Goal: Task Accomplishment & Management: Use online tool/utility

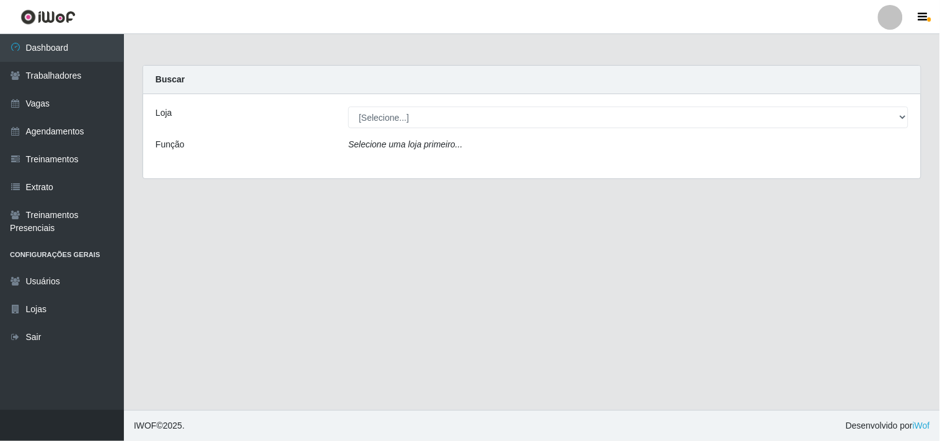
click at [423, 100] on div "Loja [Selecione...] Supermercado Compre Bem - Itabaiana Função Selecione uma lo…" at bounding box center [532, 136] width 778 height 84
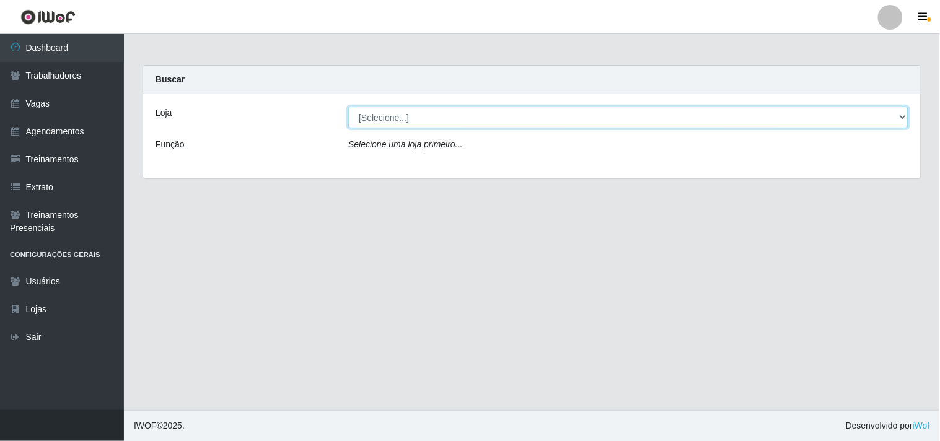
click at [384, 114] on select "[Selecione...] Supermercado Compre Bem - Itabaiana" at bounding box center [628, 118] width 560 height 22
select select "264"
click at [348, 107] on select "[Selecione...] Supermercado Compre Bem - Itabaiana" at bounding box center [628, 118] width 560 height 22
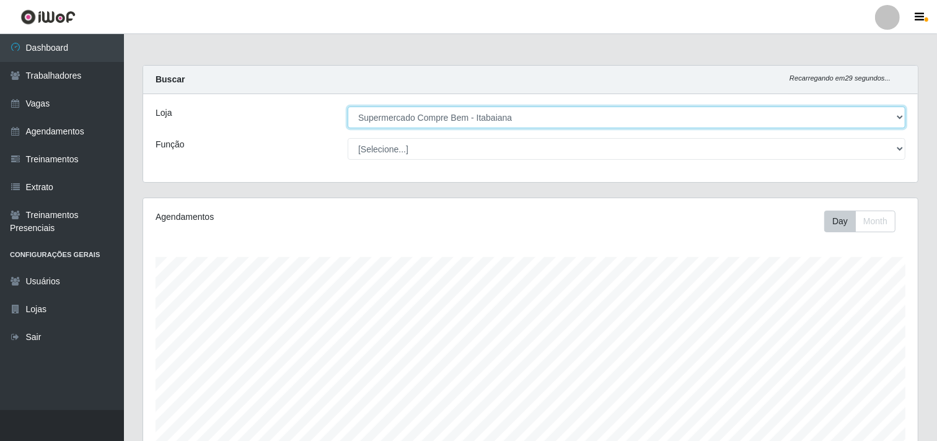
scroll to position [257, 775]
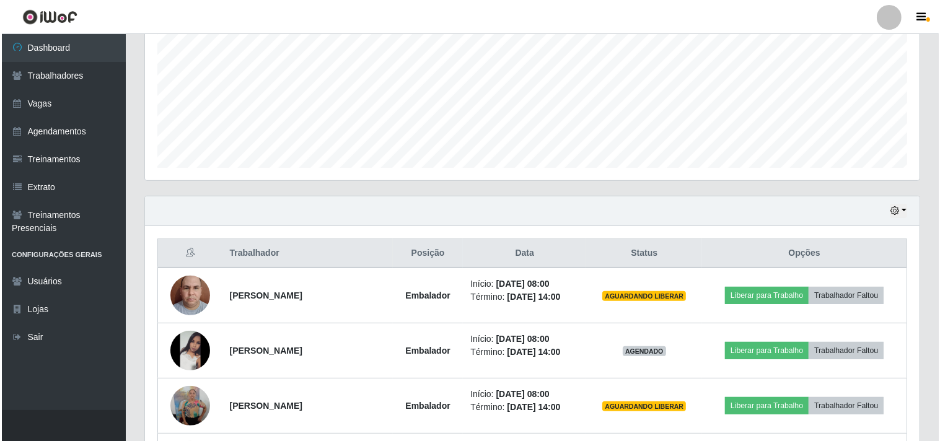
scroll to position [482, 0]
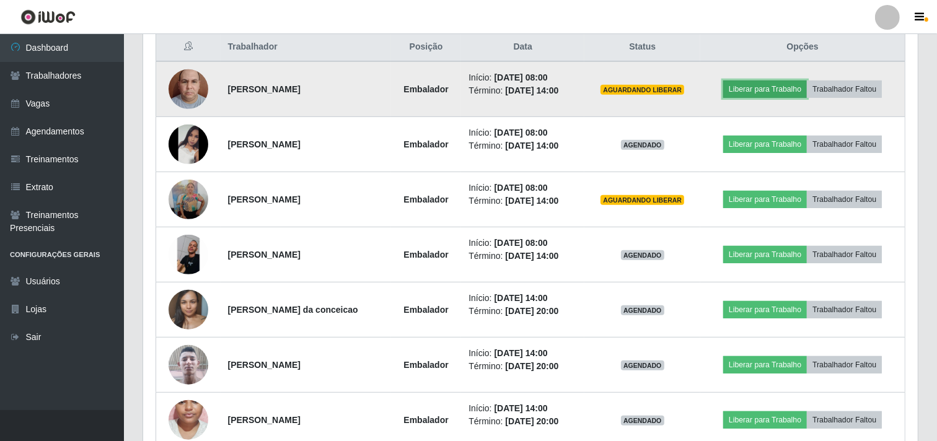
click at [755, 90] on button "Liberar para Trabalho" at bounding box center [765, 89] width 84 height 17
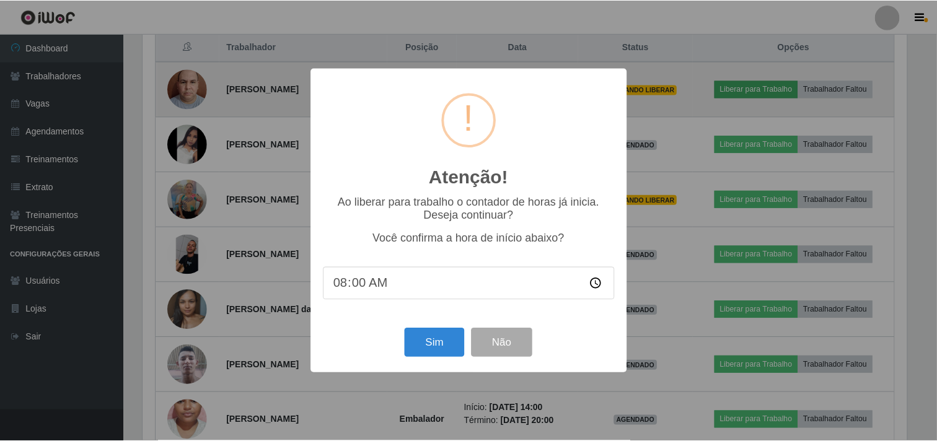
scroll to position [257, 767]
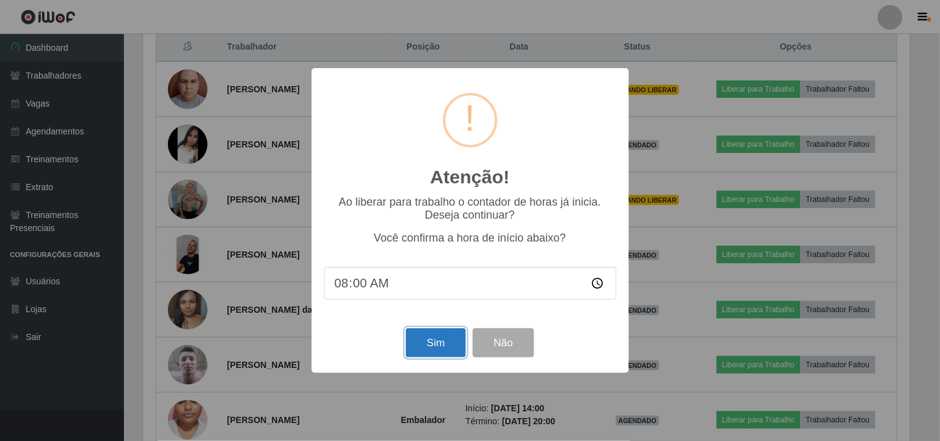
click at [451, 341] on button "Sim" at bounding box center [436, 342] width 60 height 29
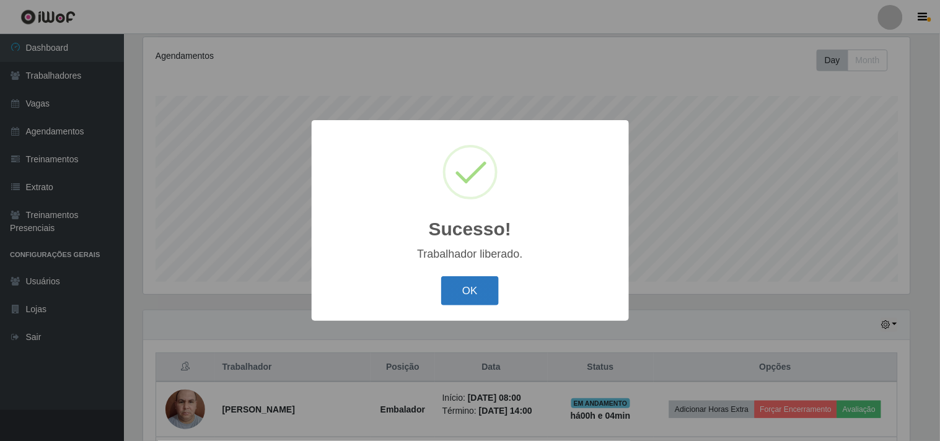
click at [462, 289] on button "OK" at bounding box center [470, 290] width 58 height 29
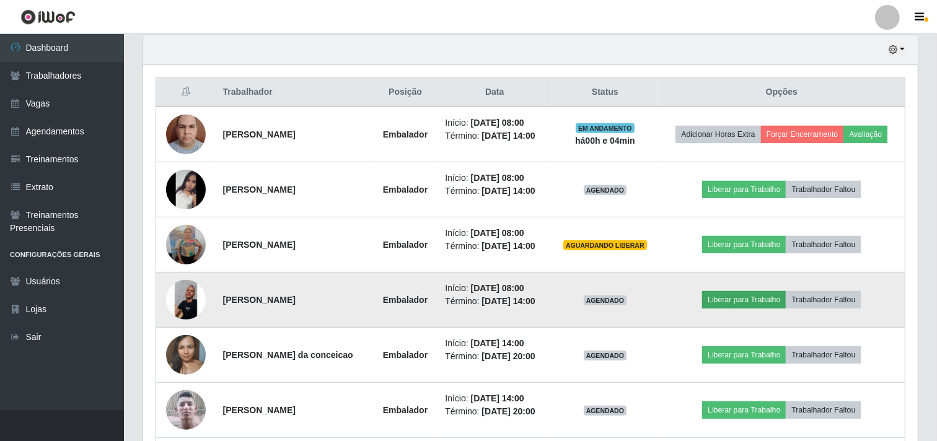
scroll to position [505, 0]
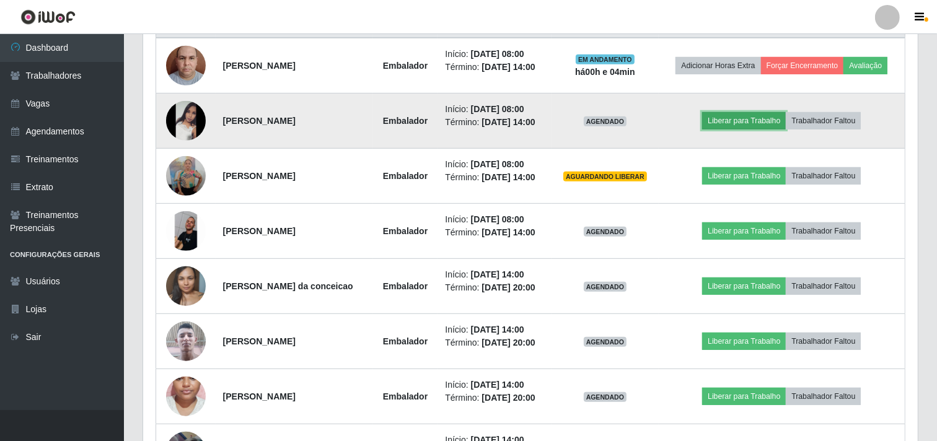
click at [741, 112] on button "Liberar para Trabalho" at bounding box center [744, 120] width 84 height 17
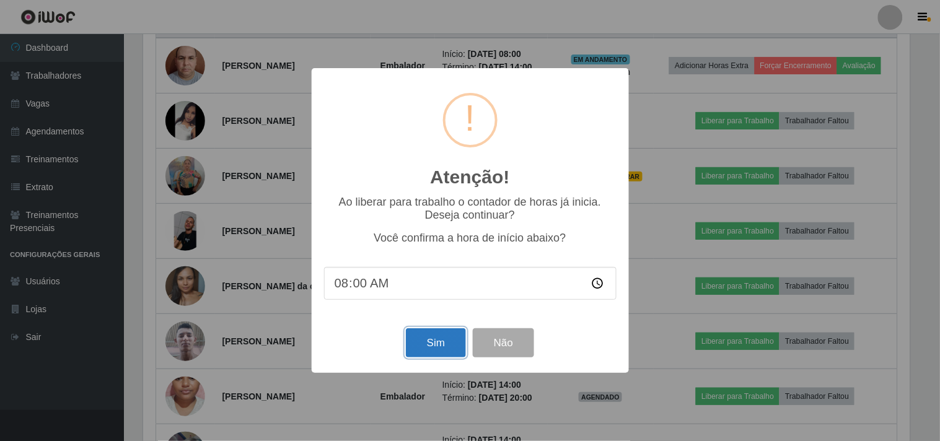
click at [447, 336] on button "Sim" at bounding box center [436, 342] width 60 height 29
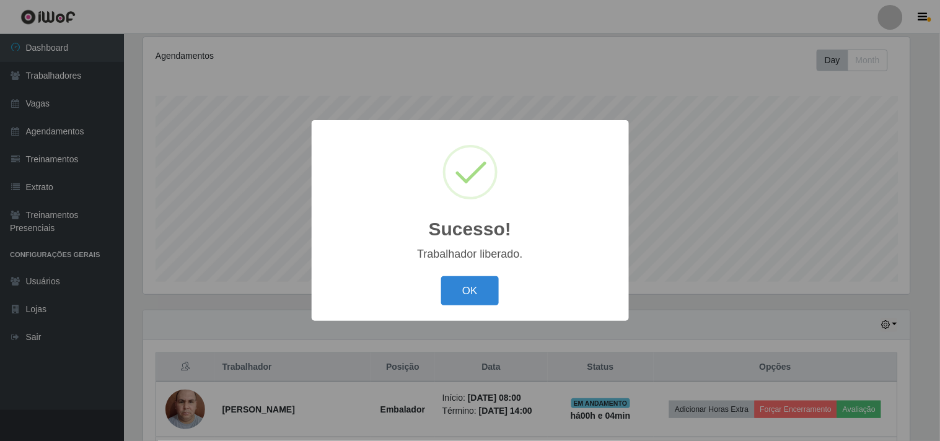
drag, startPoint x: 783, startPoint y: 255, endPoint x: 759, endPoint y: 255, distance: 23.5
click at [783, 255] on div "Sucesso! × Trabalhador liberado. OK Cancel" at bounding box center [470, 220] width 940 height 441
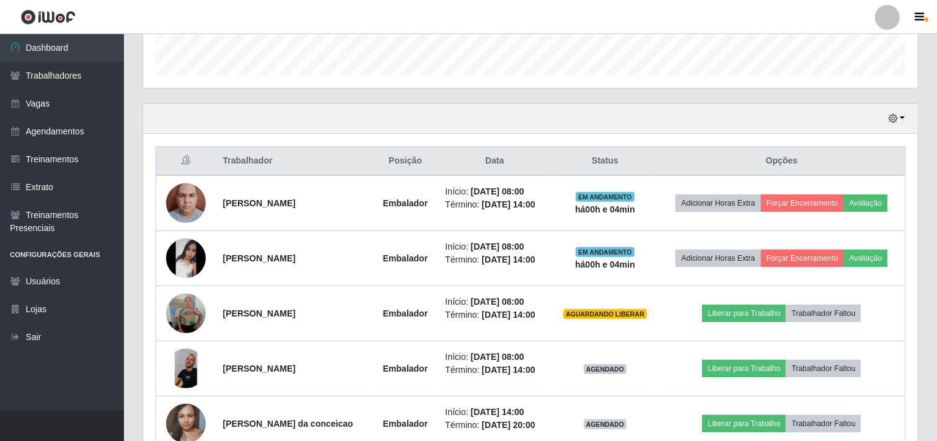
scroll to position [505, 0]
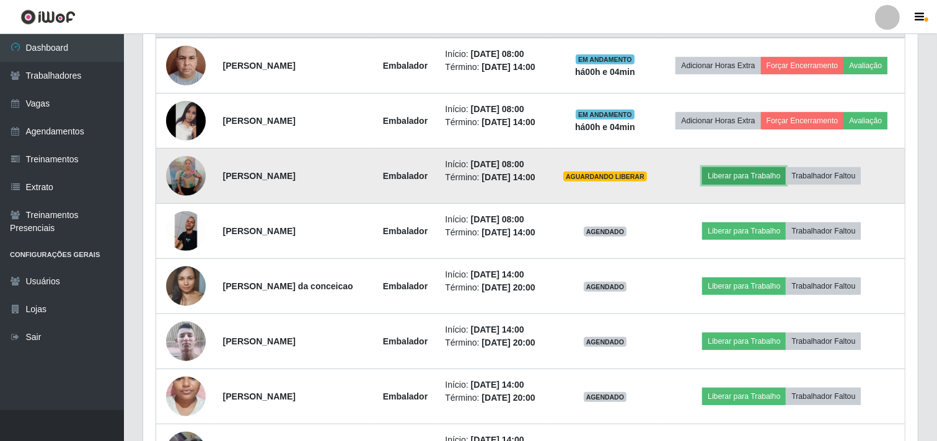
click at [747, 175] on button "Liberar para Trabalho" at bounding box center [744, 175] width 84 height 17
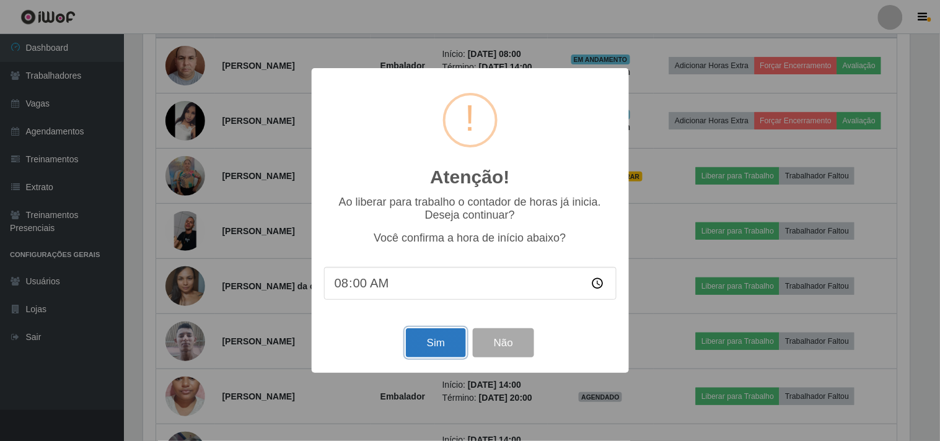
click at [447, 357] on button "Sim" at bounding box center [436, 342] width 60 height 29
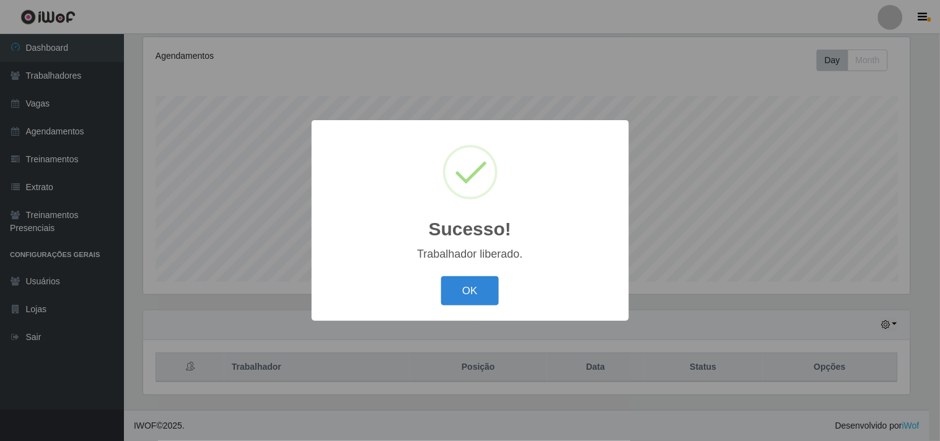
click at [817, 206] on div "Sucesso! × Trabalhador liberado. OK Cancel" at bounding box center [470, 220] width 940 height 441
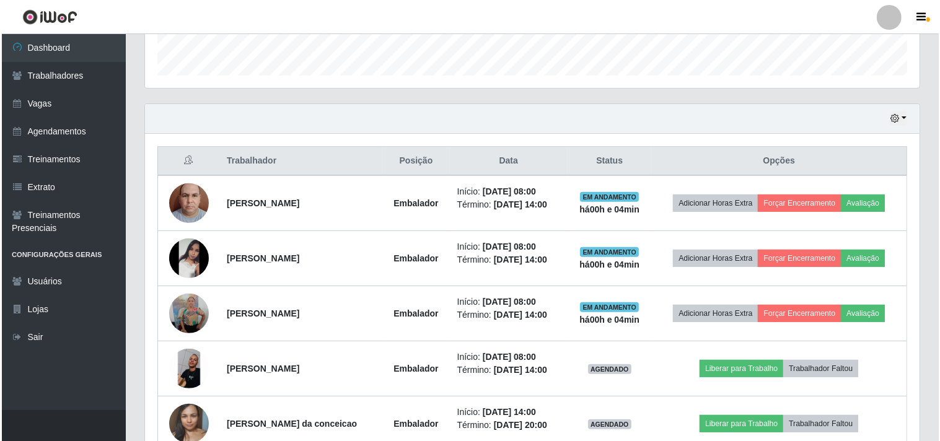
scroll to position [0, 0]
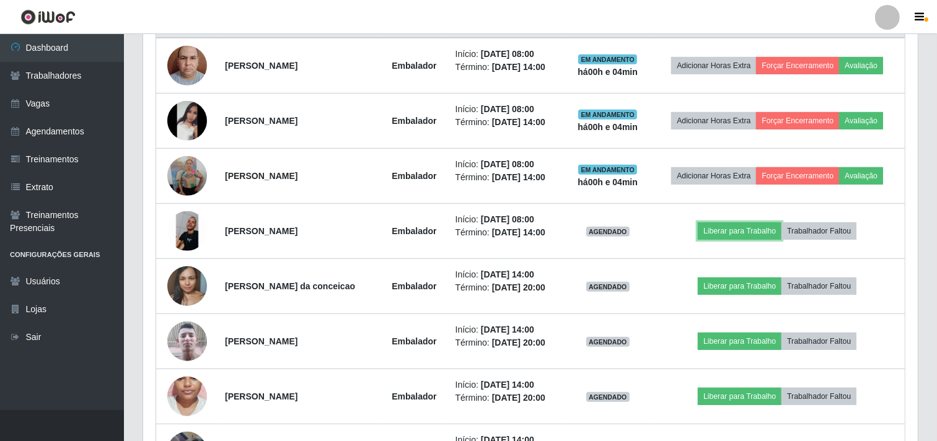
click at [755, 226] on button "Liberar para Trabalho" at bounding box center [740, 230] width 84 height 17
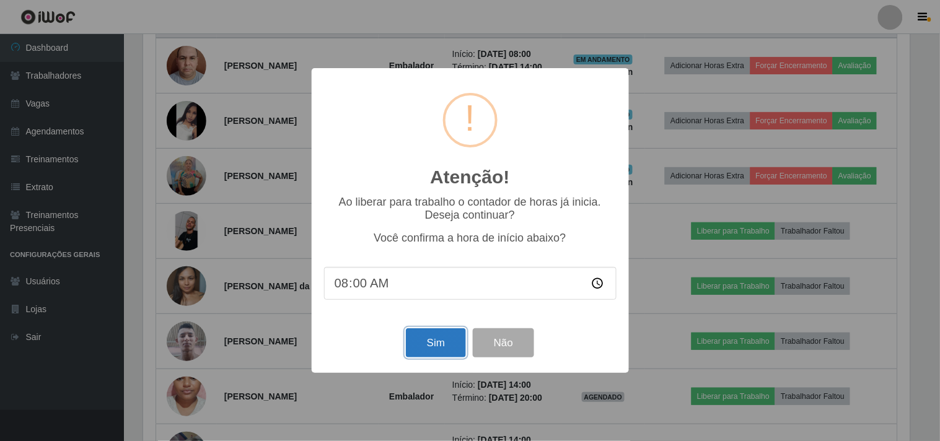
click at [436, 343] on button "Sim" at bounding box center [436, 342] width 60 height 29
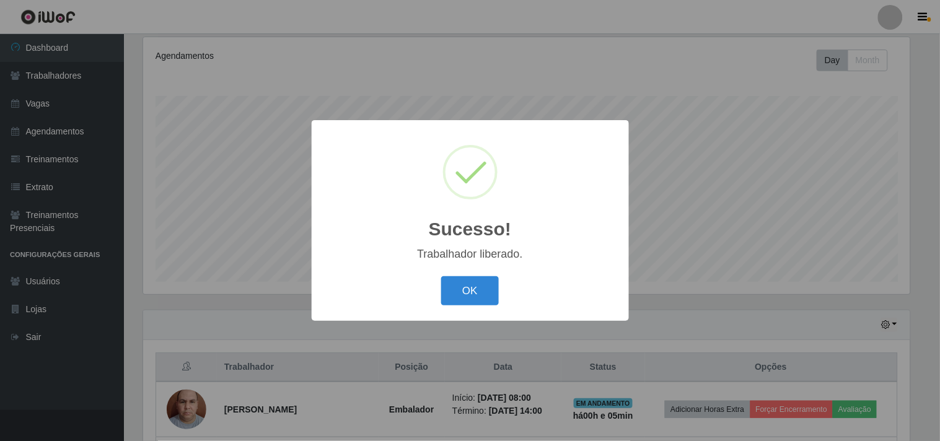
click at [733, 251] on div "Sucesso! × Trabalhador liberado. OK Cancel" at bounding box center [470, 220] width 940 height 441
